Goal: Navigation & Orientation: Find specific page/section

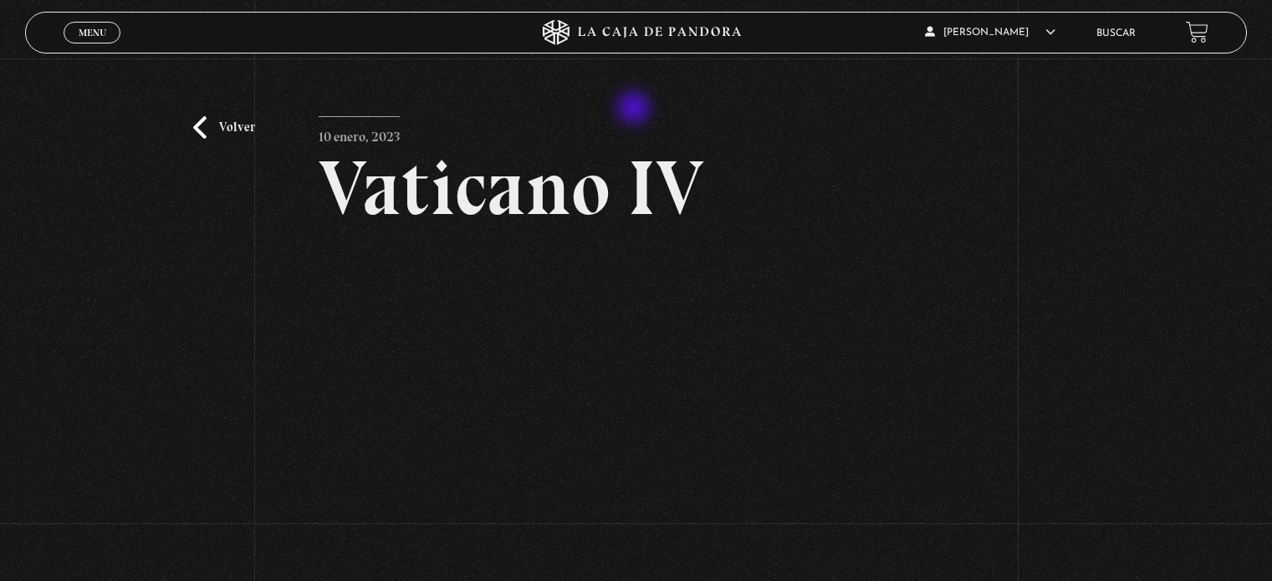
scroll to position [151, 0]
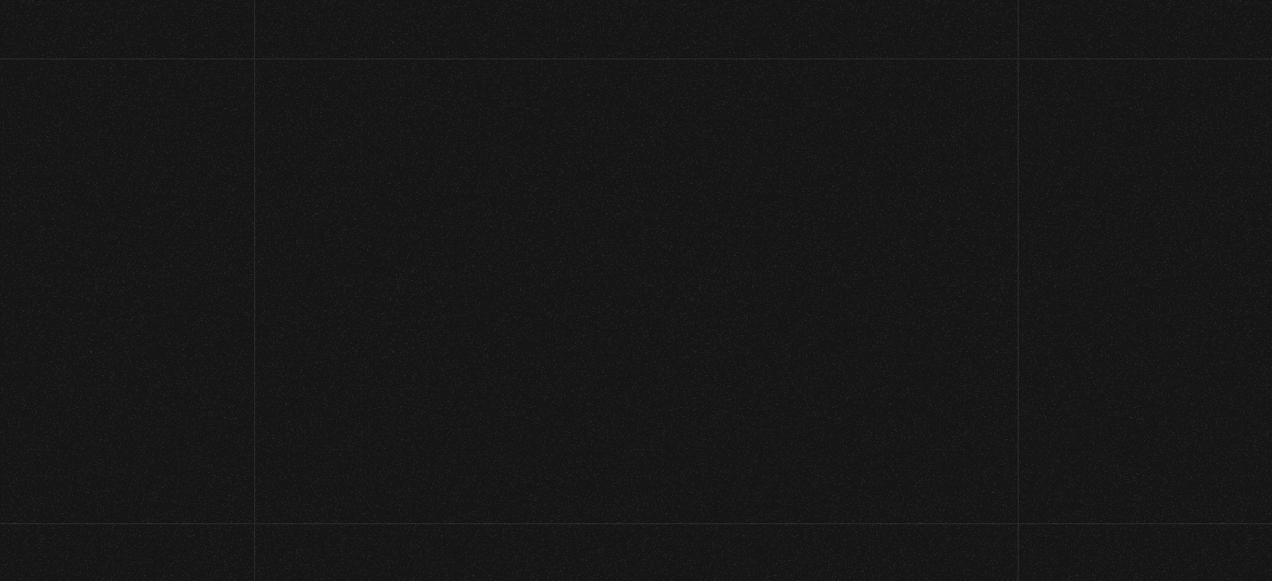
scroll to position [156, 0]
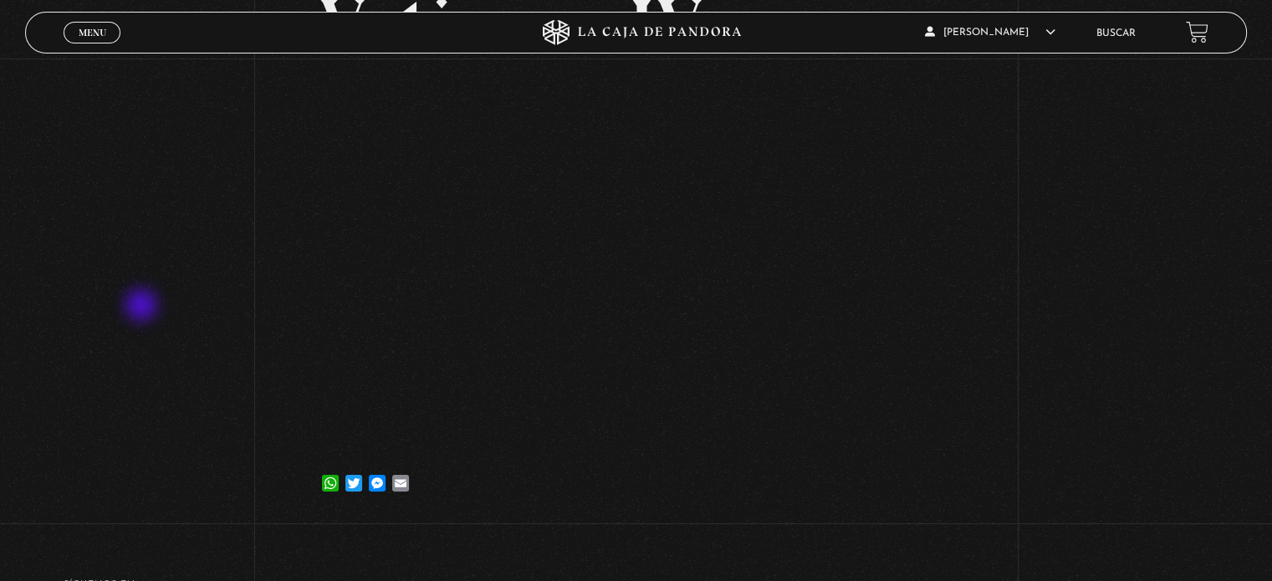
click at [143, 307] on div "Volver 10 enero, 2023 Vaticano IV WhatsApp Twitter Messenger Email" at bounding box center [636, 208] width 1272 height 627
click at [114, 248] on div "Volver 10 enero, 2023 Vaticano IV WhatsApp Twitter Messenger Email" at bounding box center [636, 208] width 1272 height 627
click at [1051, 280] on div "Volver 10 enero, 2023 Vaticano IV WhatsApp Twitter Messenger Email" at bounding box center [636, 208] width 1272 height 627
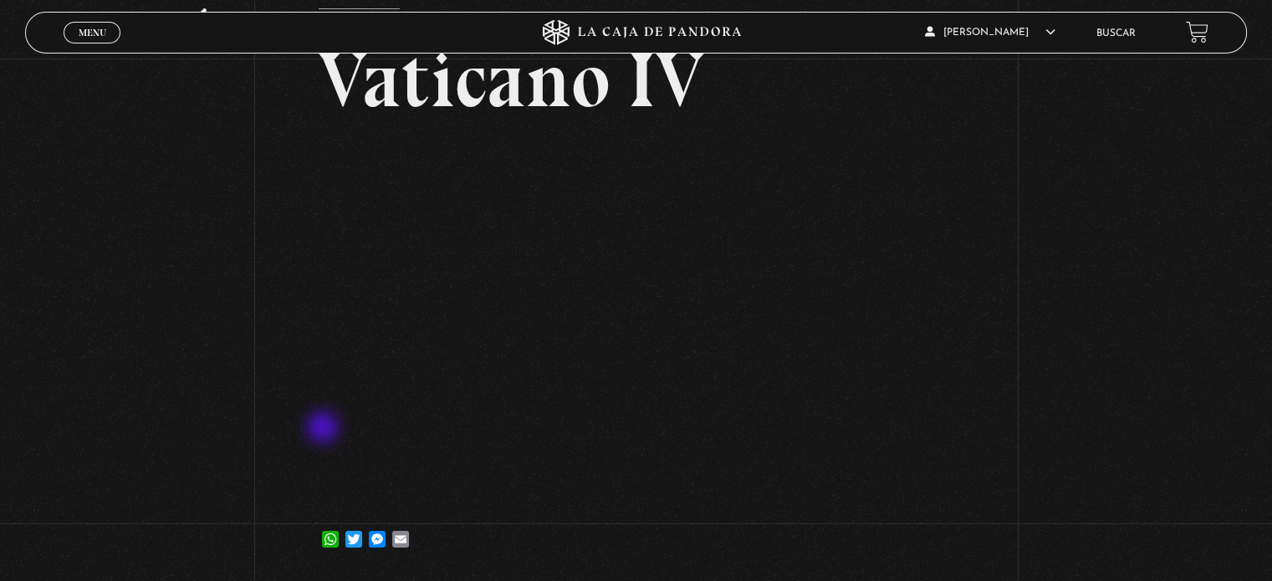
scroll to position [116, 0]
